Goal: Task Accomplishment & Management: Use online tool/utility

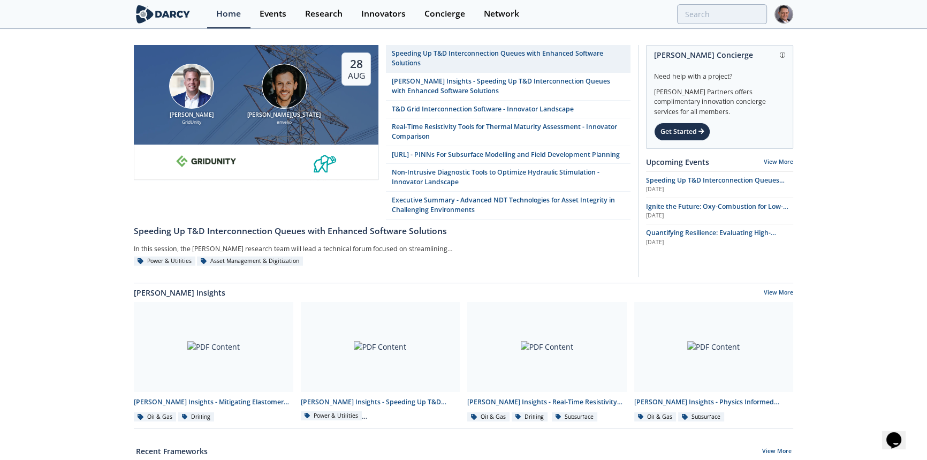
click at [787, 11] on img at bounding box center [783, 14] width 19 height 19
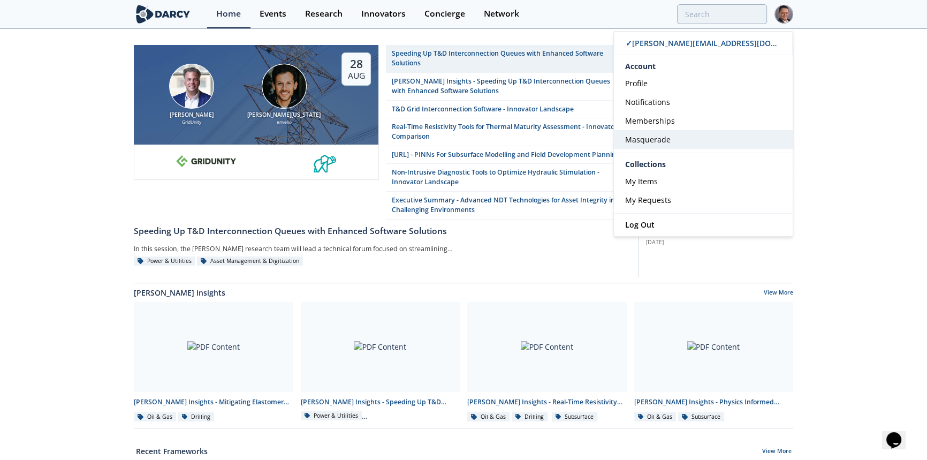
click at [649, 138] on span "Masquerade" at bounding box center [647, 139] width 45 height 10
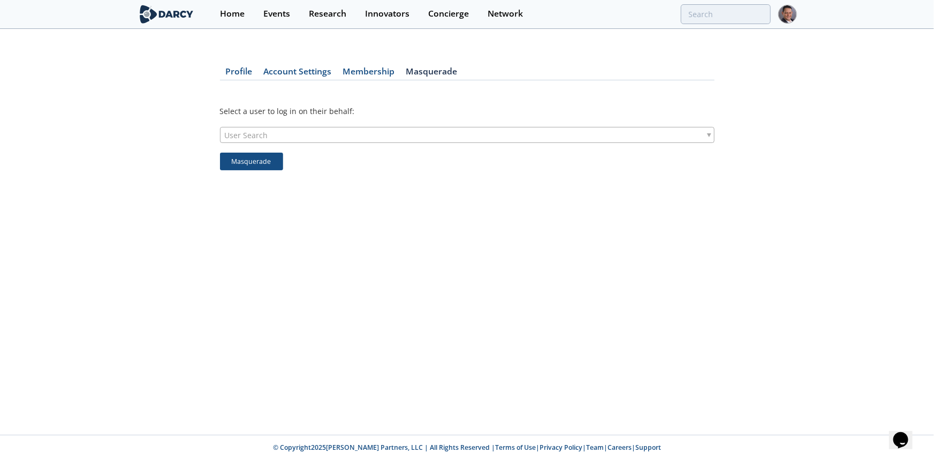
click at [278, 133] on div "User Search" at bounding box center [467, 135] width 495 height 16
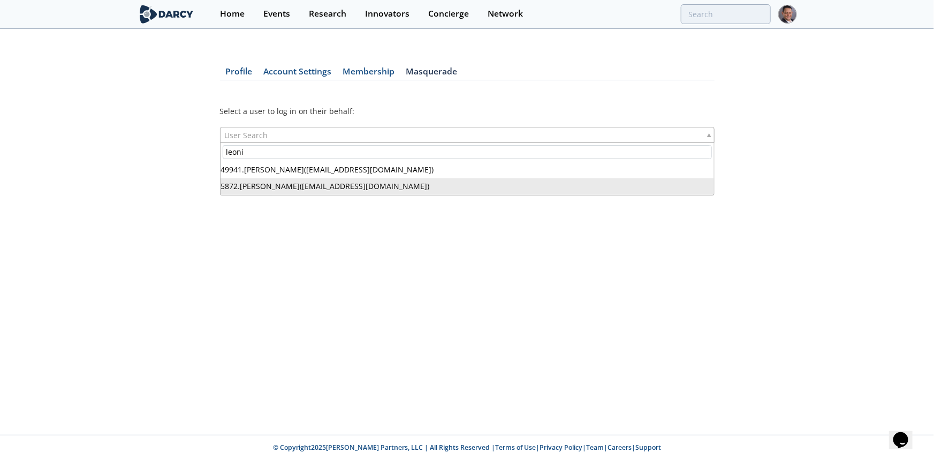
type input "leoni"
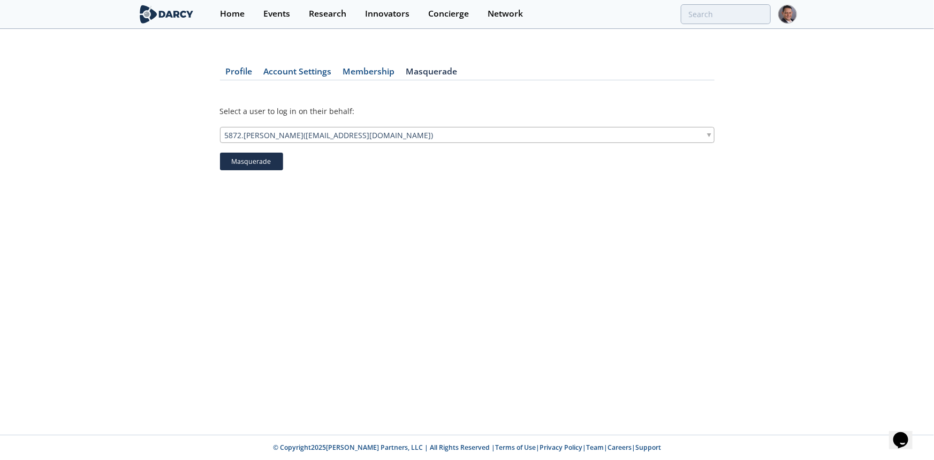
click at [262, 164] on button "Masquerade" at bounding box center [251, 162] width 63 height 18
